Goal: Task Accomplishment & Management: Manage account settings

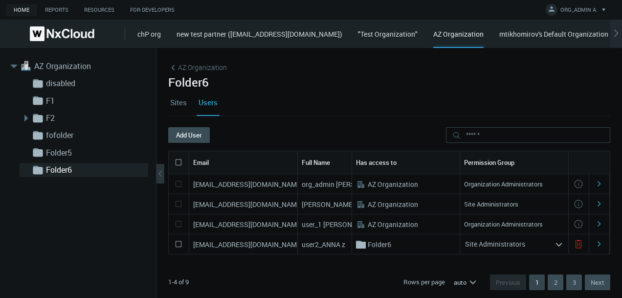
click at [527, 245] on div "Site Administrators" at bounding box center [507, 244] width 94 height 16
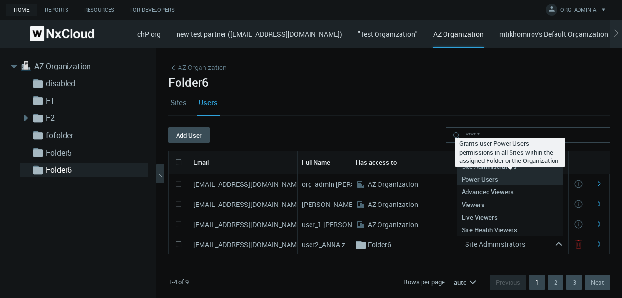
click at [501, 183] on div "Power Users" at bounding box center [510, 179] width 97 height 13
